Goal: Task Accomplishment & Management: Manage account settings

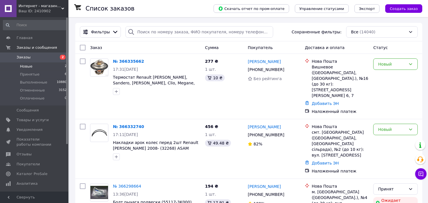
click at [35, 66] on li "Новые 2" at bounding box center [35, 66] width 70 height 8
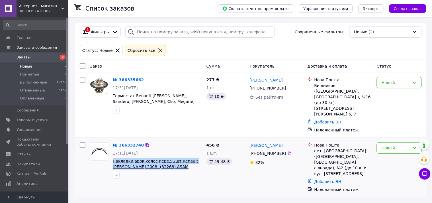
drag, startPoint x: 172, startPoint y: 157, endPoint x: 113, endPoint y: 148, distance: 59.4
click at [113, 158] on span "Накладки арок колес перед 2шт Renault [PERSON_NAME] 2008- (32268) ASAM" at bounding box center [157, 163] width 89 height 11
copy span "Накладки арок колес перед 2шт Renault [PERSON_NAME] 2008- (32268) ASAM"
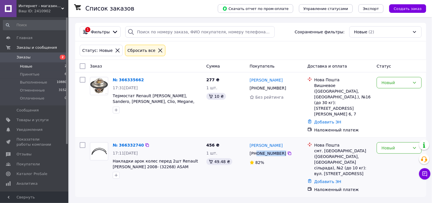
drag, startPoint x: 283, startPoint y: 144, endPoint x: 258, endPoint y: 143, distance: 25.7
click at [258, 150] on div "[PHONE_NUMBER]" at bounding box center [276, 153] width 54 height 7
copy div "0 96 909 31 54"
drag, startPoint x: 293, startPoint y: 134, endPoint x: 250, endPoint y: 135, distance: 43.0
click at [250, 142] on div "[PERSON_NAME]" at bounding box center [276, 145] width 54 height 7
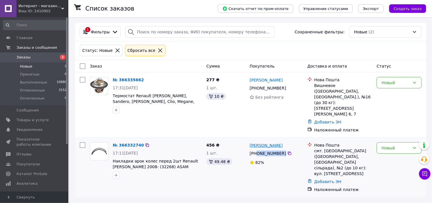
copy link "[PERSON_NAME]"
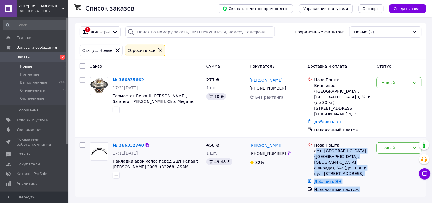
drag, startPoint x: 379, startPoint y: 163, endPoint x: 315, endPoint y: 142, distance: 67.4
click at [315, 142] on div "№ 366332740 17:11[DATE] Накладки арок колес перед 2шт Renault [PERSON_NAME] San…" at bounding box center [251, 167] width 347 height 55
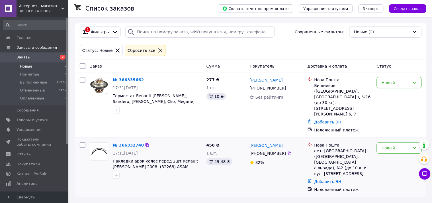
click at [300, 150] on div "[PHONE_NUMBER]" at bounding box center [276, 153] width 54 height 7
drag, startPoint x: 313, startPoint y: 140, endPoint x: 369, endPoint y: 161, distance: 60.2
click at [369, 161] on div "Нова Пошта смт. [GEOGRAPHIC_DATA] ([GEOGRAPHIC_DATA], [GEOGRAPHIC_DATA] сільрад…" at bounding box center [340, 159] width 67 height 34
copy div "Нова Пошта смт. [GEOGRAPHIC_DATA] ([GEOGRAPHIC_DATA], [GEOGRAPHIC_DATA] сільрад…"
click at [306, 155] on div "Нова Пошта смт. [GEOGRAPHIC_DATA] ([GEOGRAPHIC_DATA], [GEOGRAPHIC_DATA] сільрад…" at bounding box center [340, 167] width 69 height 55
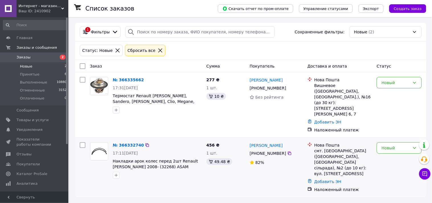
drag, startPoint x: 373, startPoint y: 162, endPoint x: 314, endPoint y: 139, distance: 64.2
click at [314, 142] on div "Нова Пошта смт. [GEOGRAPHIC_DATA] ([GEOGRAPHIC_DATA], [GEOGRAPHIC_DATA] сільрад…" at bounding box center [344, 159] width 60 height 34
copy div "смт. [GEOGRAPHIC_DATA] ([GEOGRAPHIC_DATA], [GEOGRAPHIC_DATA] сільрада), №2 (до …"
click at [391, 145] on div "Новый" at bounding box center [396, 148] width 29 height 6
click at [388, 147] on li "Принят" at bounding box center [400, 149] width 44 height 10
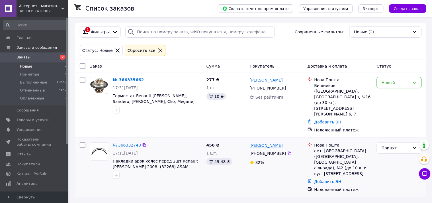
click at [269, 143] on link "[PERSON_NAME]" at bounding box center [266, 146] width 33 height 6
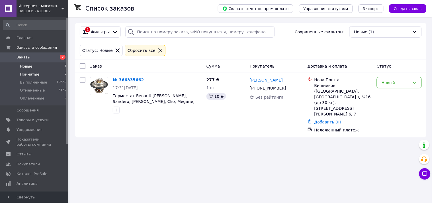
click at [23, 75] on span "Принятые" at bounding box center [30, 74] width 20 height 5
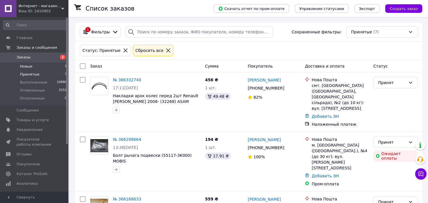
click at [25, 68] on span "Новые" at bounding box center [26, 66] width 13 height 5
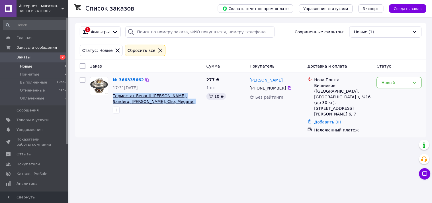
drag, startPoint x: 199, startPoint y: 103, endPoint x: 113, endPoint y: 96, distance: 86.1
click at [113, 96] on span "Термостат Renault [PERSON_NAME], Sandero, [PERSON_NAME], Clio, Megane, Espace 1…" at bounding box center [157, 98] width 89 height 11
drag, startPoint x: 282, startPoint y: 88, endPoint x: 257, endPoint y: 88, distance: 25.4
click at [257, 88] on div "[PHONE_NUMBER]" at bounding box center [268, 88] width 39 height 8
copy div "0 95 647 58 60"
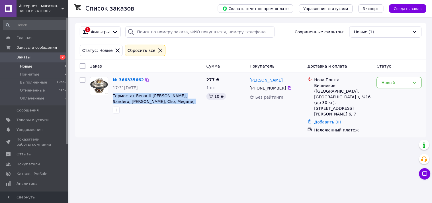
drag, startPoint x: 288, startPoint y: 80, endPoint x: 251, endPoint y: 79, distance: 37.1
click at [251, 79] on div "[PERSON_NAME]" at bounding box center [276, 79] width 54 height 7
copy link "[PERSON_NAME]"
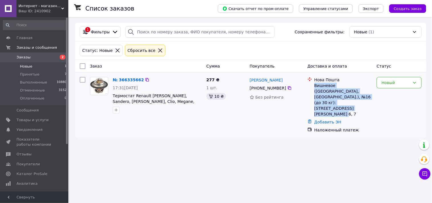
drag, startPoint x: 340, startPoint y: 102, endPoint x: 314, endPoint y: 85, distance: 31.1
click at [314, 85] on div "Нова Пошта Вишневое ([GEOGRAPHIC_DATA], [GEOGRAPHIC_DATA].), №16 (до 30 кг): [S…" at bounding box center [344, 97] width 60 height 40
copy div "Вишневое ([GEOGRAPHIC_DATA], [GEOGRAPHIC_DATA].), №16 (до 30 кг): [STREET_ADDRE…"
click at [392, 85] on div "Новый" at bounding box center [396, 83] width 29 height 6
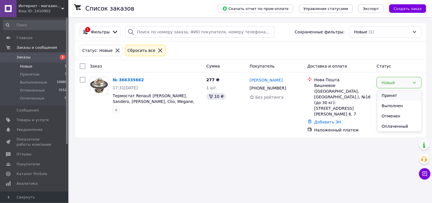
click at [391, 96] on li "Принят" at bounding box center [400, 95] width 44 height 10
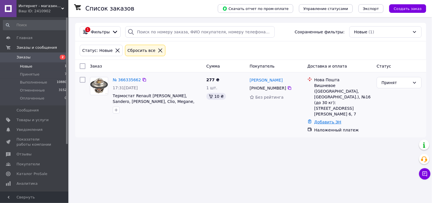
click at [316, 120] on link "Добавить ЭН" at bounding box center [328, 122] width 27 height 5
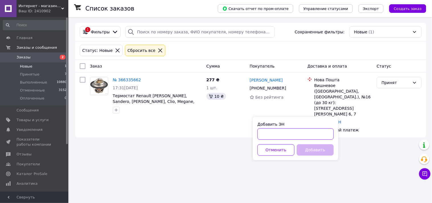
click at [284, 135] on input "Добавить ЭН" at bounding box center [296, 133] width 76 height 11
paste input "20451269255598"
type input "20451269255598"
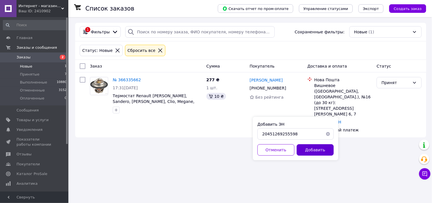
click at [311, 152] on button "Добавить" at bounding box center [315, 149] width 37 height 11
